Goal: Navigation & Orientation: Find specific page/section

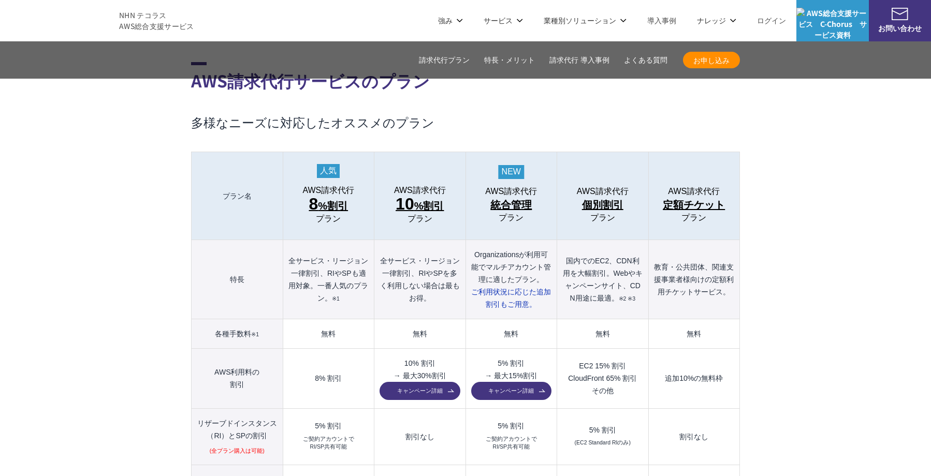
scroll to position [1036, 0]
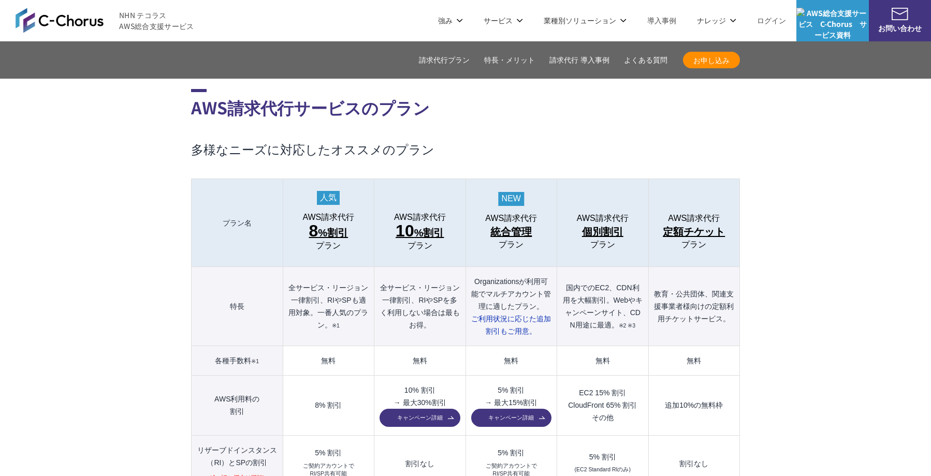
click at [58, 22] on img at bounding box center [60, 20] width 88 height 25
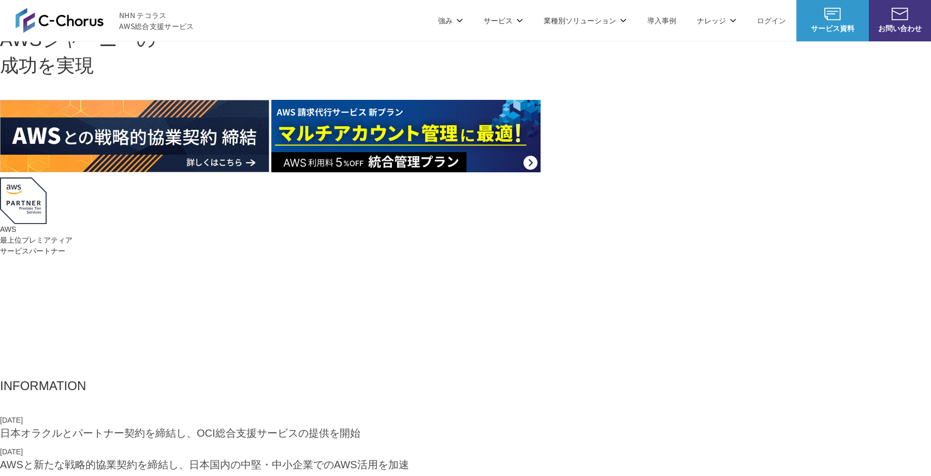
click at [356, 273] on link "AWS 生成AI活用支援" at bounding box center [362, 269] width 67 height 10
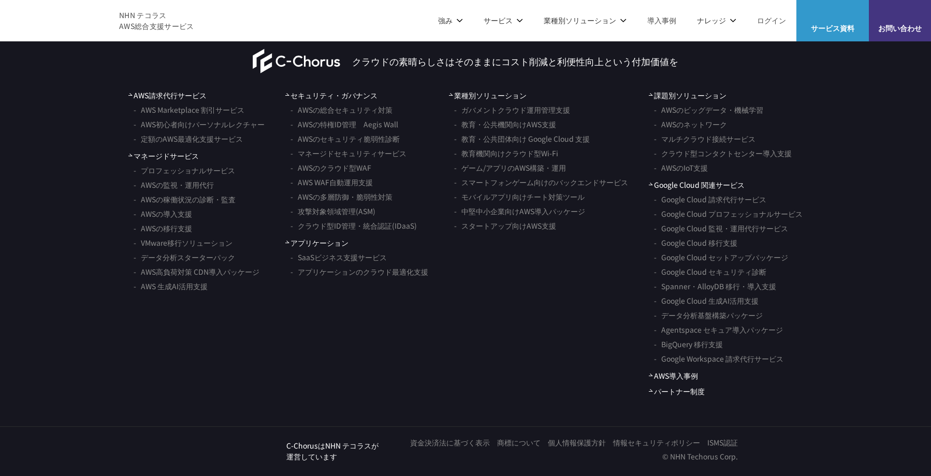
scroll to position [6134, 0]
click at [668, 390] on link "パートナー制度" at bounding box center [677, 391] width 56 height 11
